Goal: Task Accomplishment & Management: Manage account settings

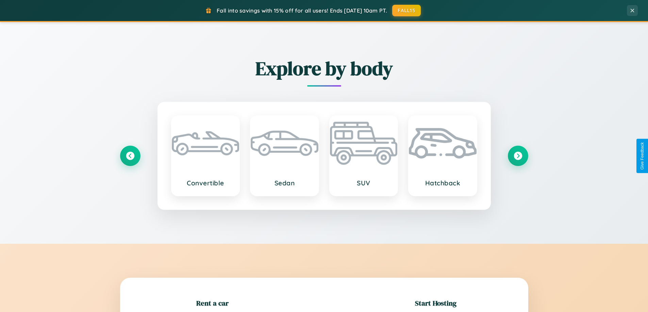
scroll to position [147, 0]
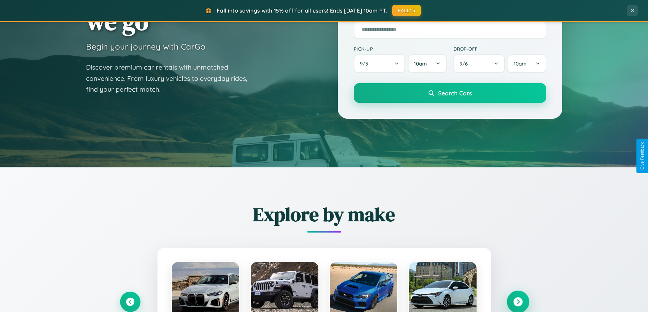
click at [518, 302] on icon at bounding box center [517, 302] width 9 height 9
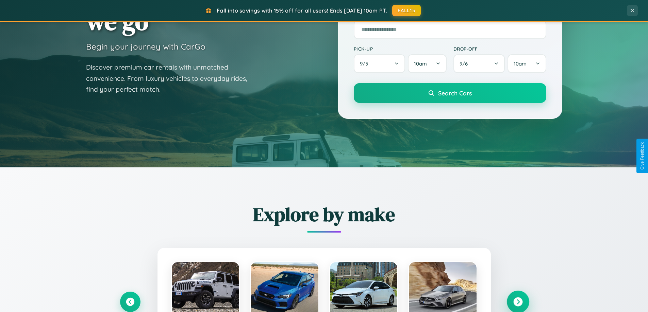
click at [518, 302] on icon at bounding box center [517, 302] width 9 height 9
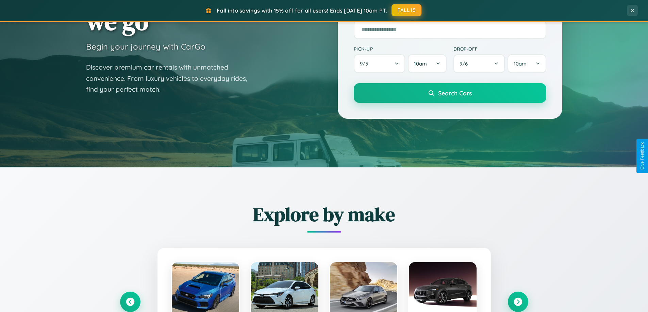
click at [407, 10] on button "FALL15" at bounding box center [406, 10] width 30 height 12
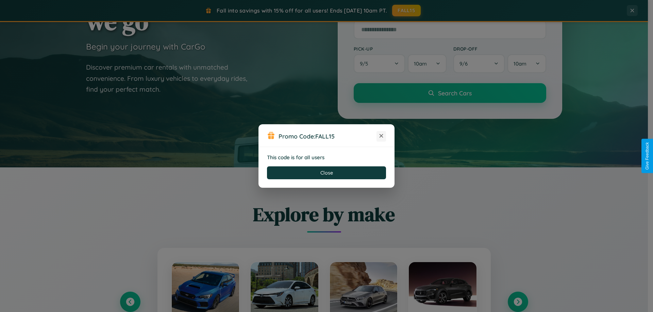
click at [381, 136] on icon at bounding box center [381, 136] width 7 height 7
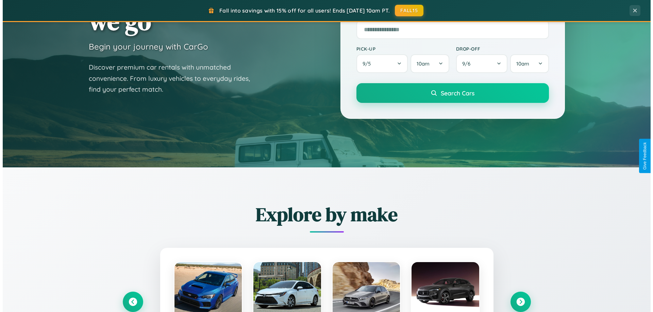
scroll to position [0, 0]
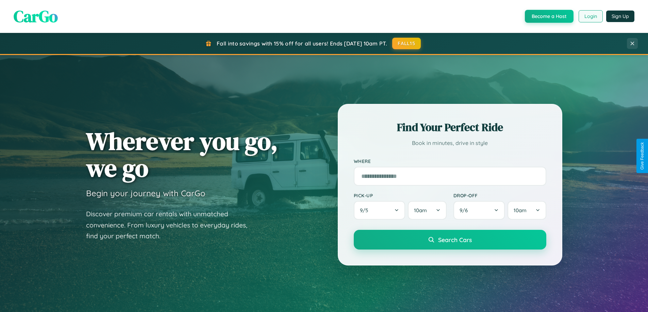
click at [590, 16] on button "Login" at bounding box center [590, 16] width 24 height 12
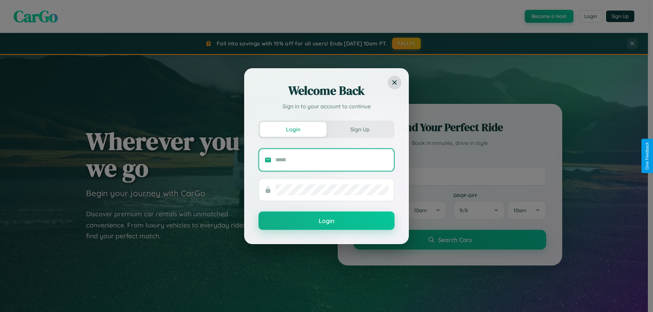
click at [332, 160] on input "text" at bounding box center [331, 160] width 113 height 11
type input "**********"
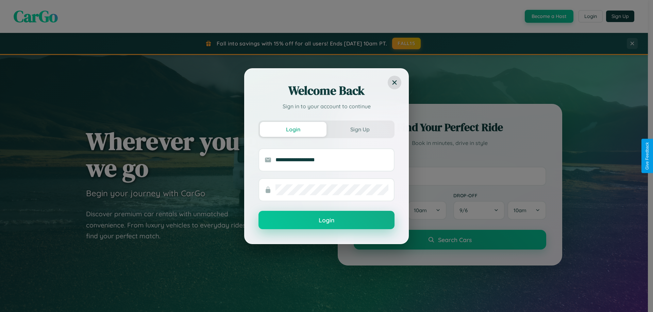
click at [326, 221] on button "Login" at bounding box center [326, 220] width 136 height 18
